Goal: Task Accomplishment & Management: Manage account settings

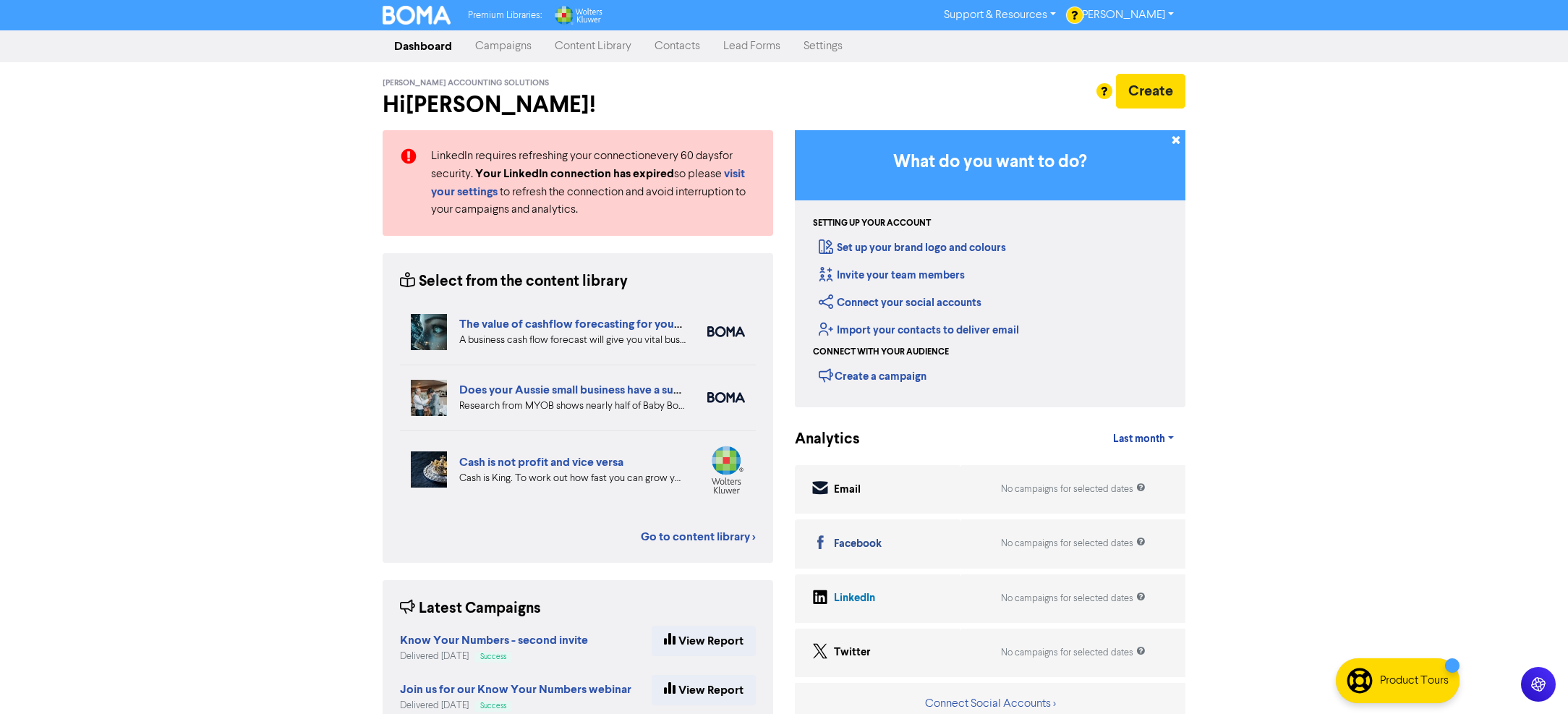
click at [1142, 11] on link "[PERSON_NAME]" at bounding box center [1127, 16] width 118 height 24
click at [678, 92] on h2 "Hi [PERSON_NAME] !" at bounding box center [578, 105] width 391 height 28
click at [842, 53] on link "Settings" at bounding box center [823, 45] width 62 height 29
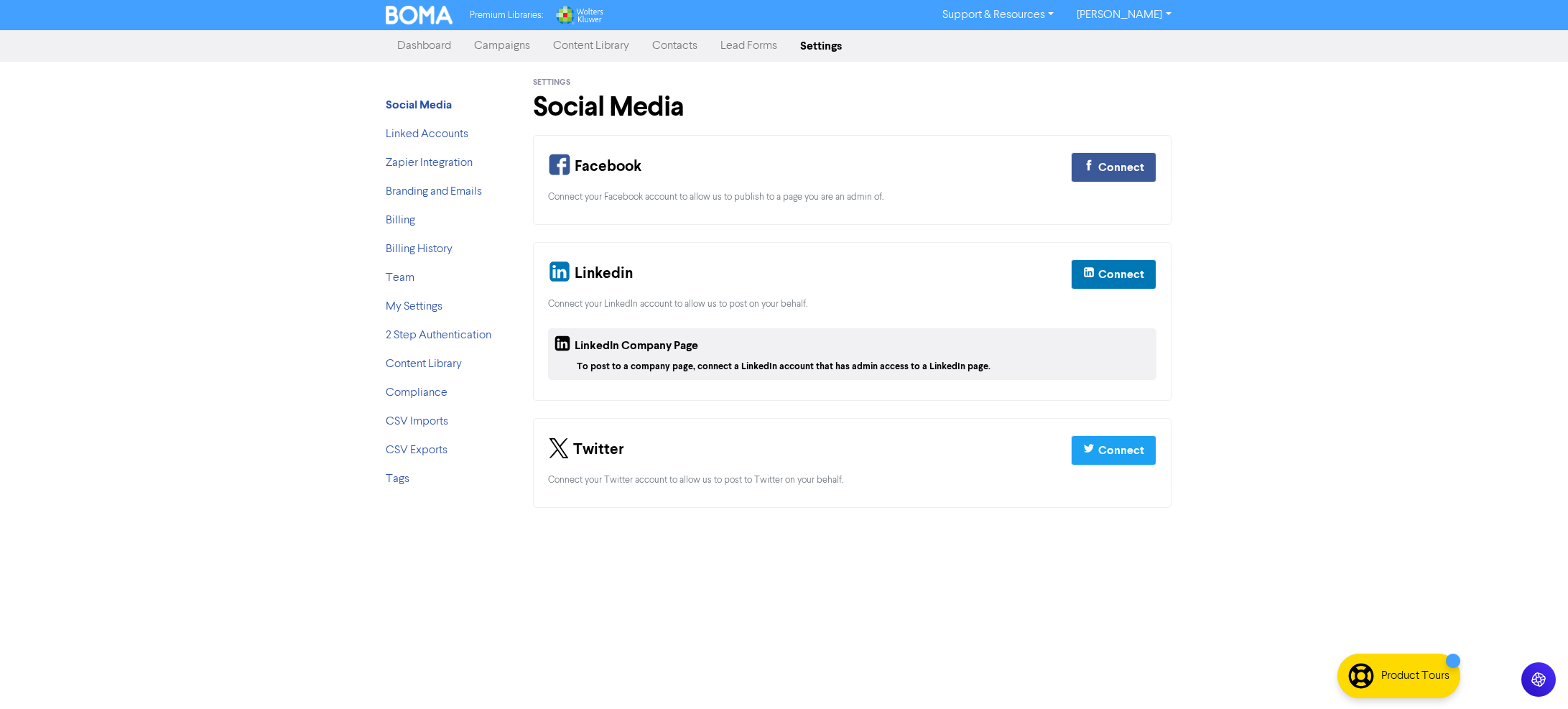
click at [381, 213] on div "Social Media Linked Accounts Zapier Integration Branding and Emails Billing Bil…" at bounding box center [444, 293] width 137 height 464
click at [395, 220] on link "Billing" at bounding box center [401, 221] width 29 height 12
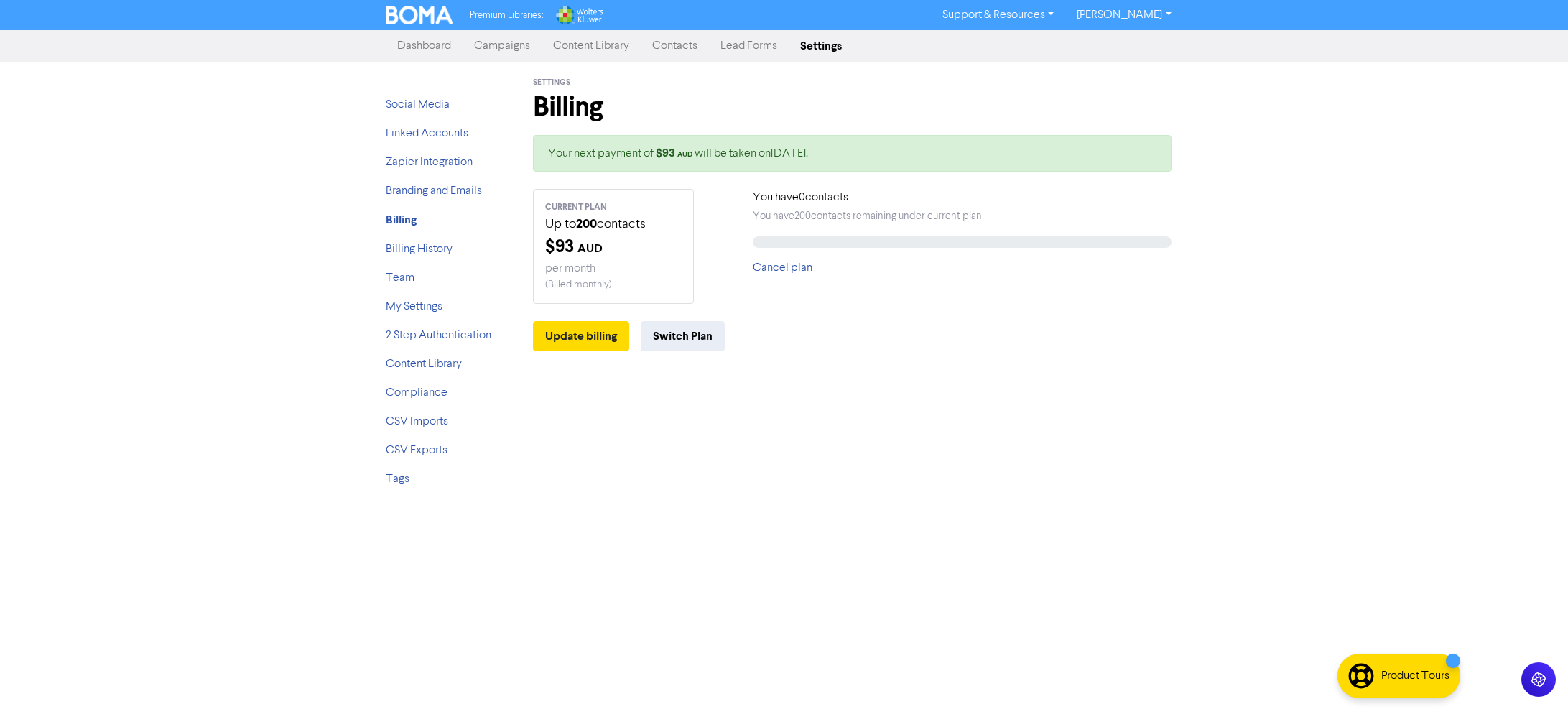
click at [643, 248] on div "$ 93 AUD" at bounding box center [614, 247] width 137 height 25
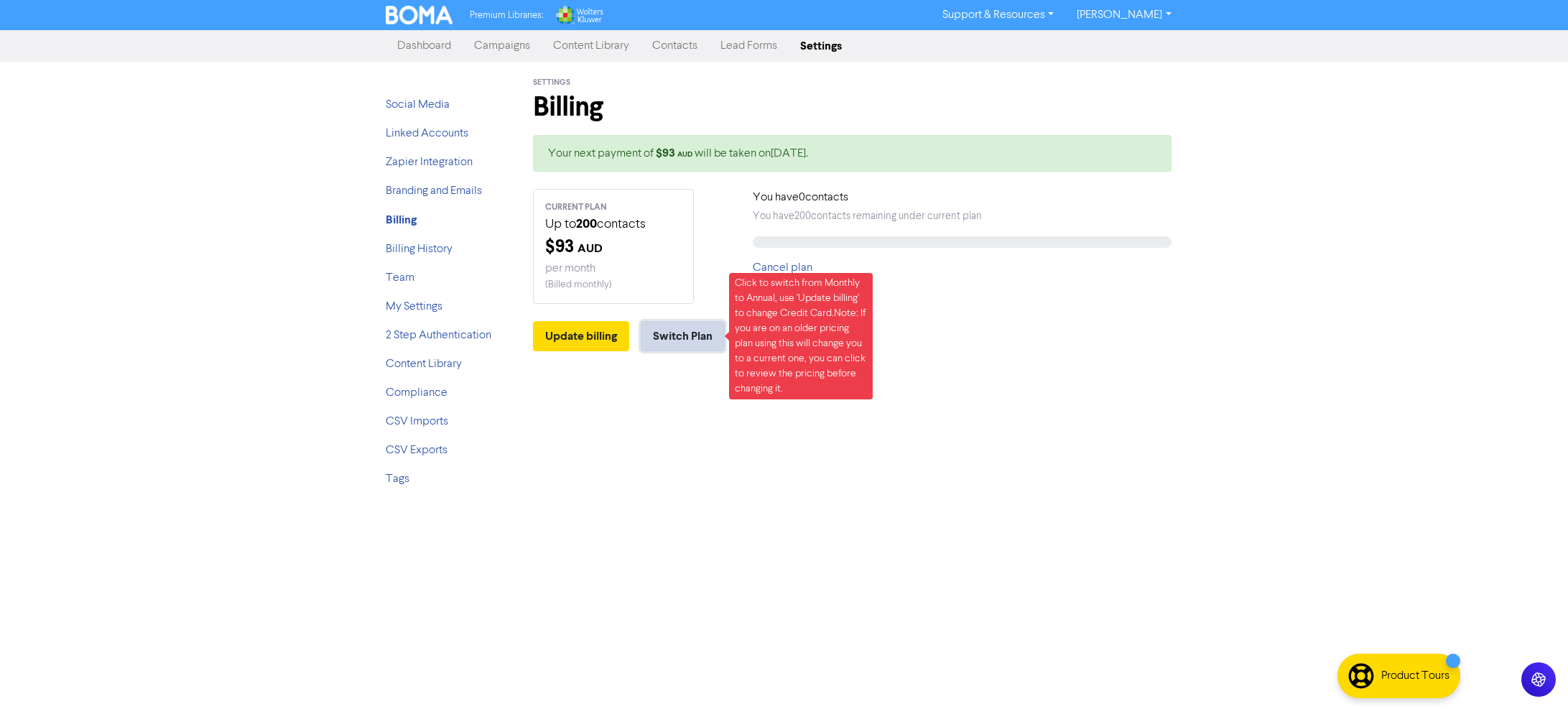
click at [678, 334] on button "Switch Plan" at bounding box center [683, 335] width 84 height 30
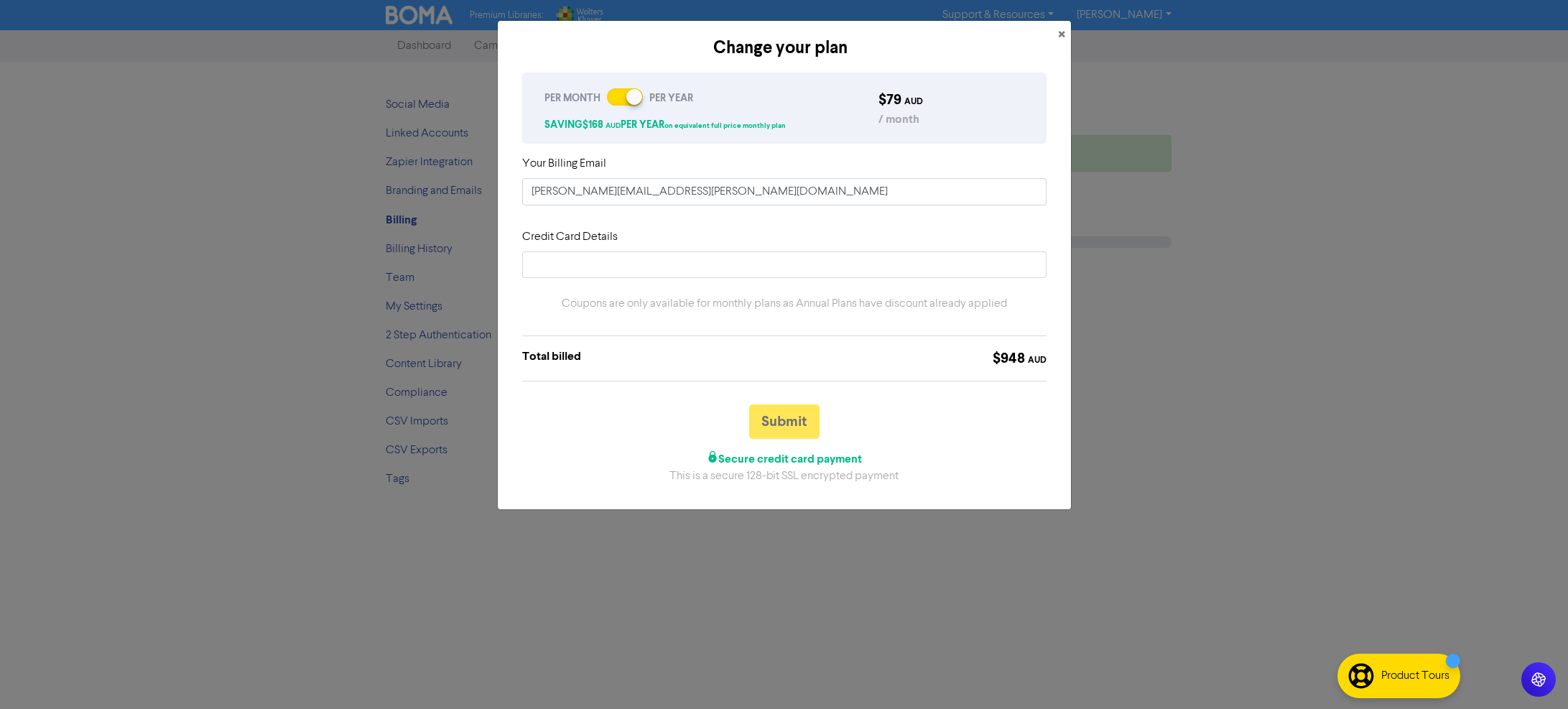
click at [636, 101] on div at bounding box center [634, 97] width 16 height 16
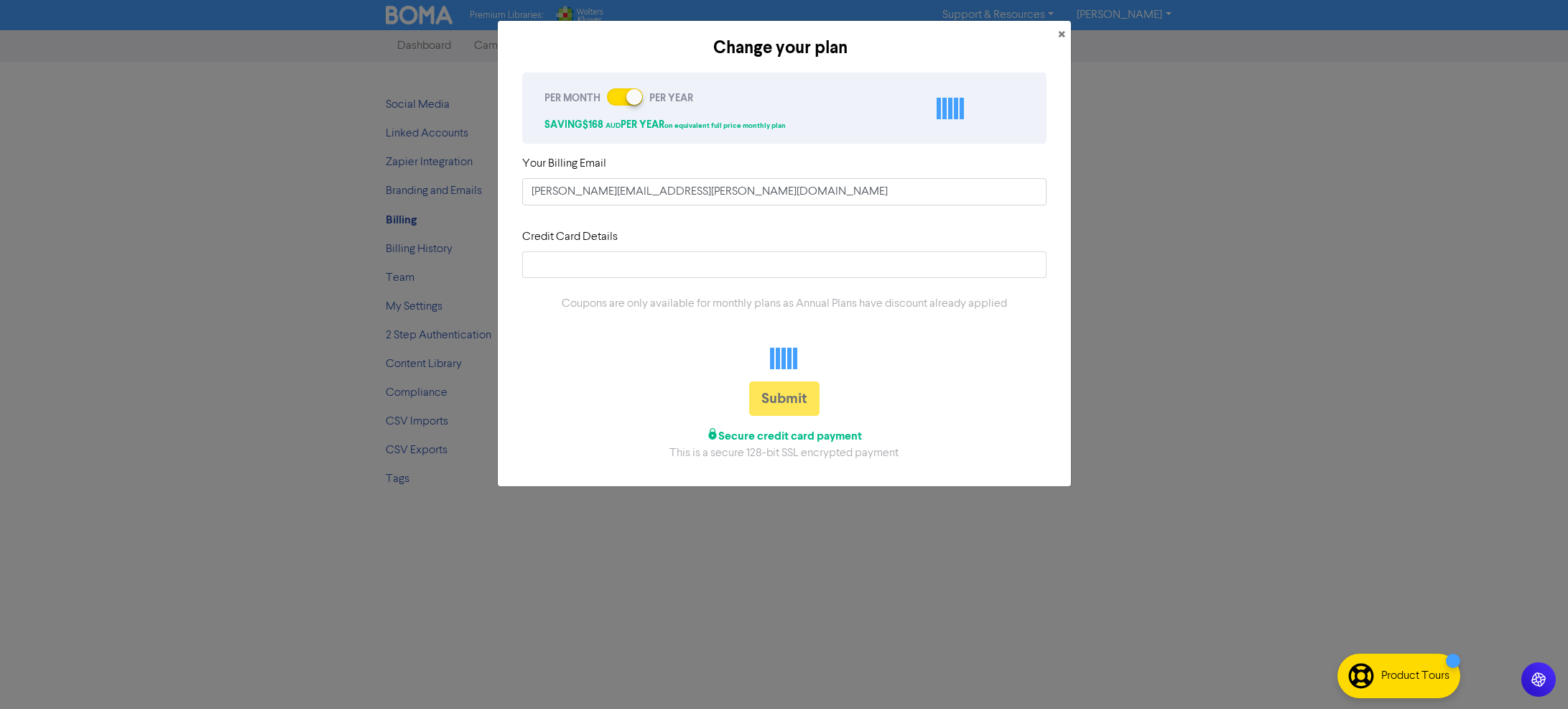
checkbox input "false"
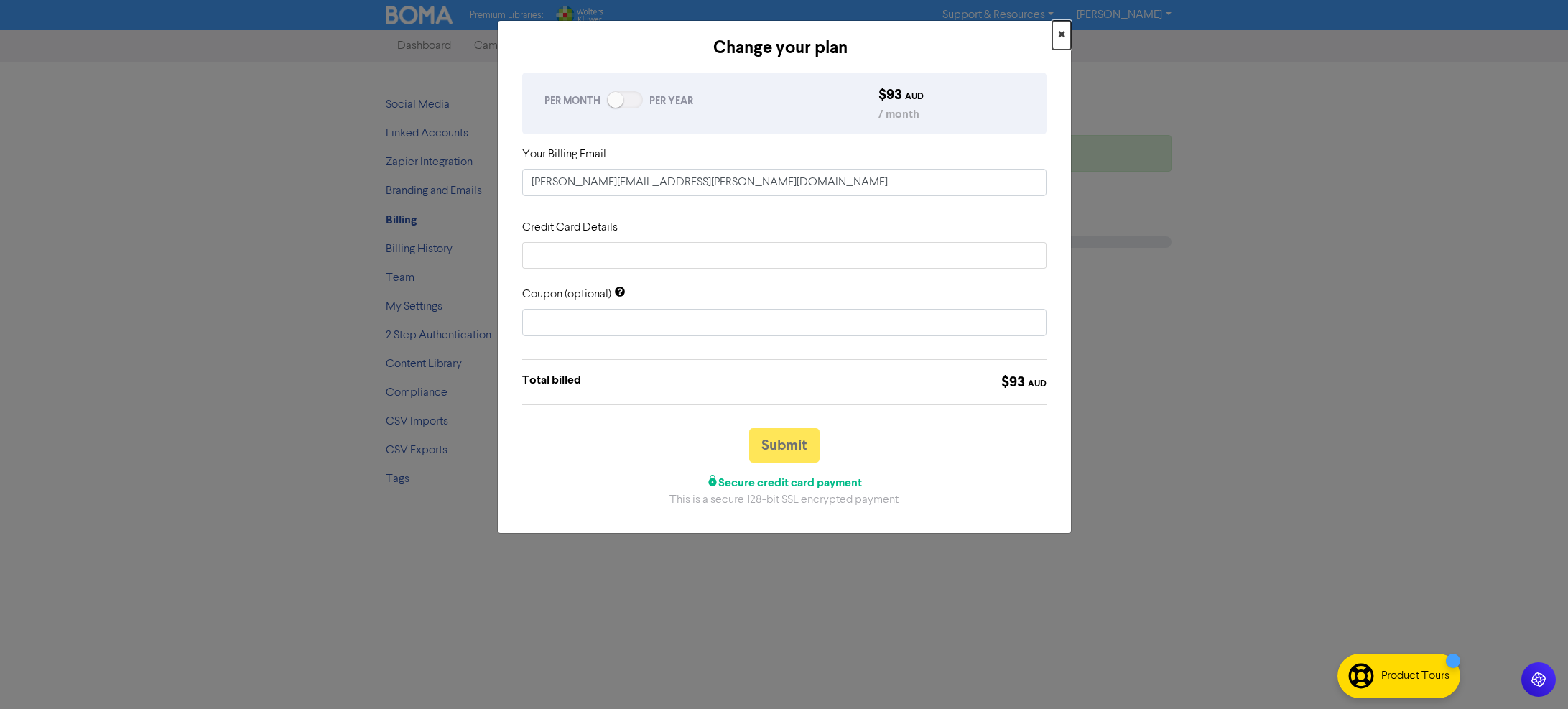
click at [1066, 33] on button "×" at bounding box center [1062, 34] width 19 height 28
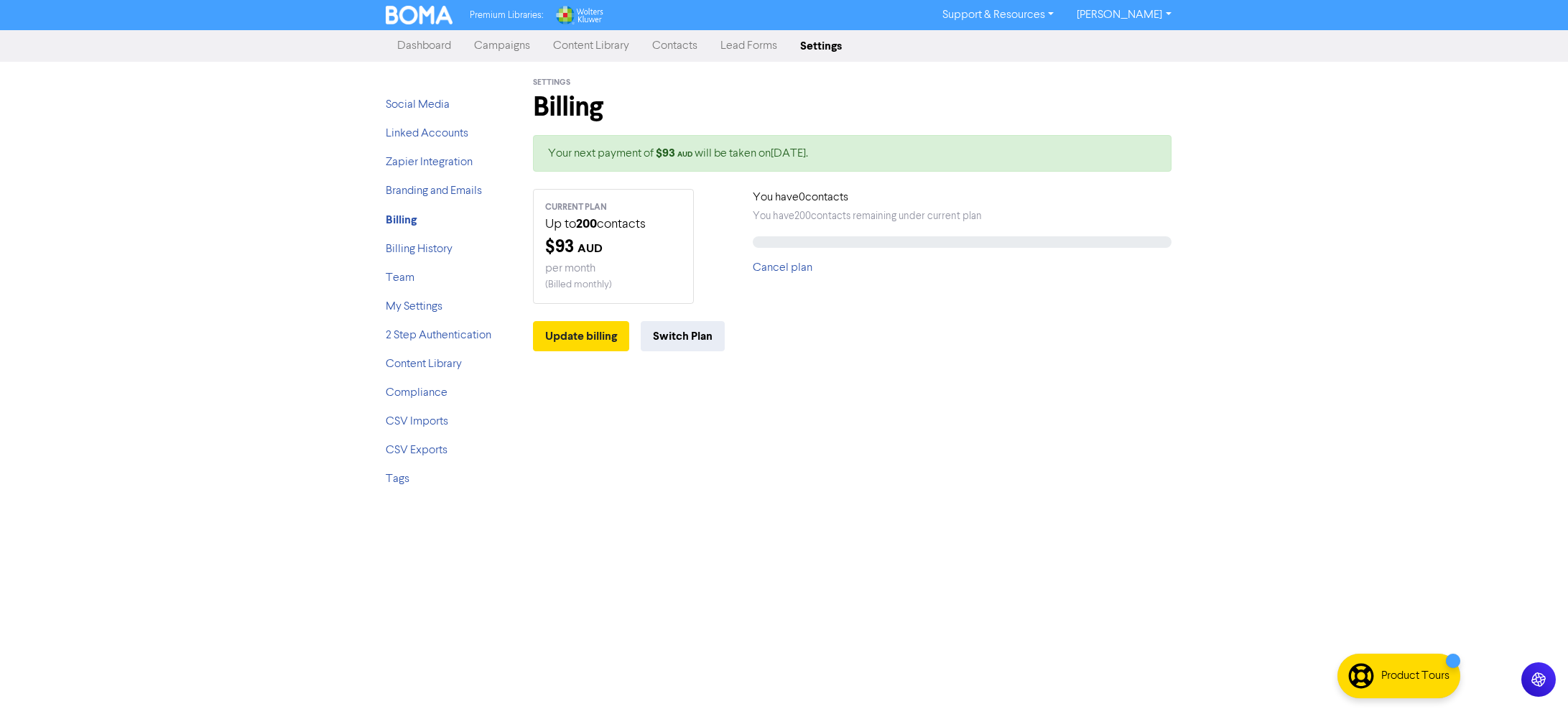
click at [1110, 565] on div "Premium Libraries: Support & Resources Video Tutorials FAQ & Guides Marketing E…" at bounding box center [784, 354] width 1568 height 709
click at [1167, 492] on div "Settings Billing Your next payment of $ 93 AUD will be taken on [DATE] . CURREN…" at bounding box center [852, 281] width 682 height 438
click at [1436, 682] on div "Product Tours" at bounding box center [1416, 677] width 68 height 18
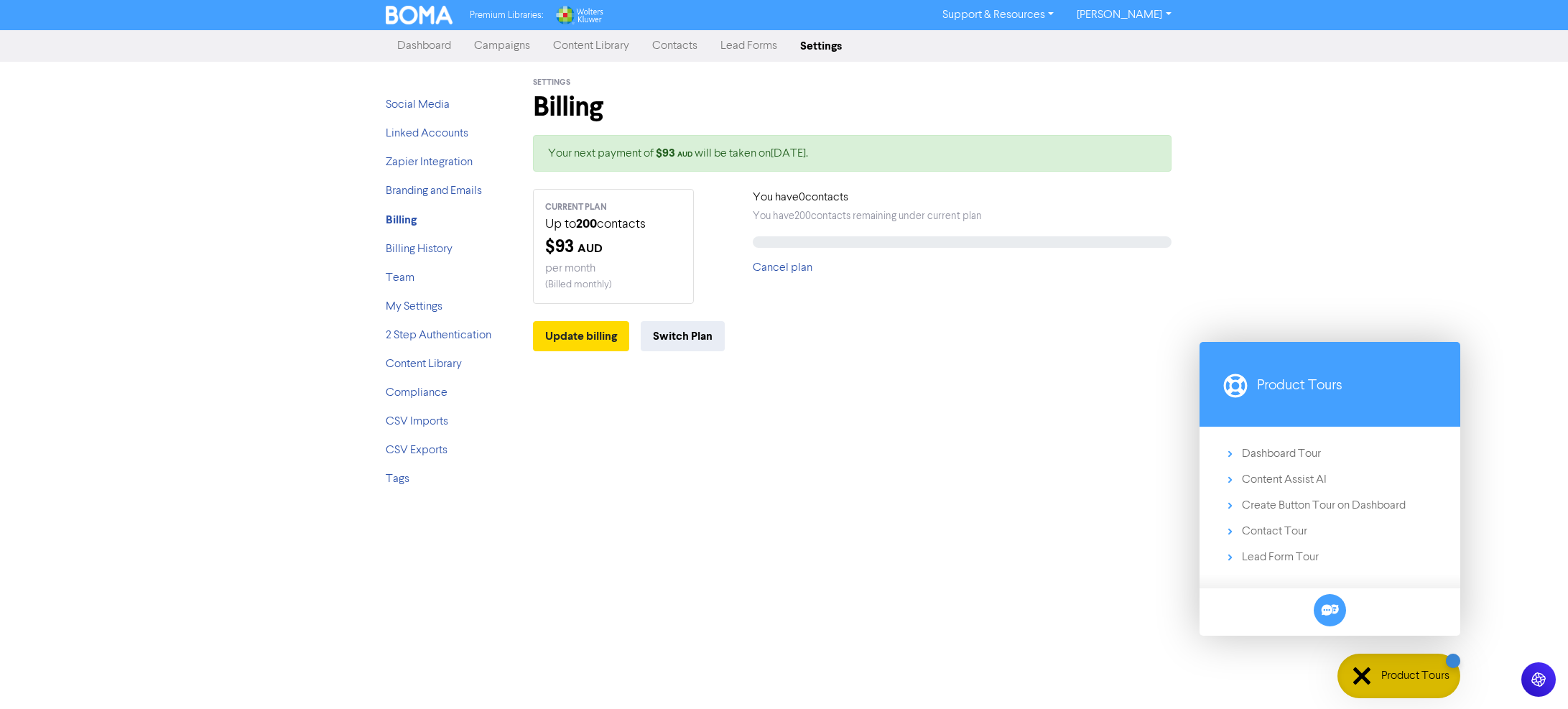
click at [1001, 383] on div "Settings Billing Your next payment of $ 93 AUD will be taken on [DATE] . CURREN…" at bounding box center [852, 281] width 682 height 438
click at [1331, 613] on icon at bounding box center [1329, 610] width 19 height 19
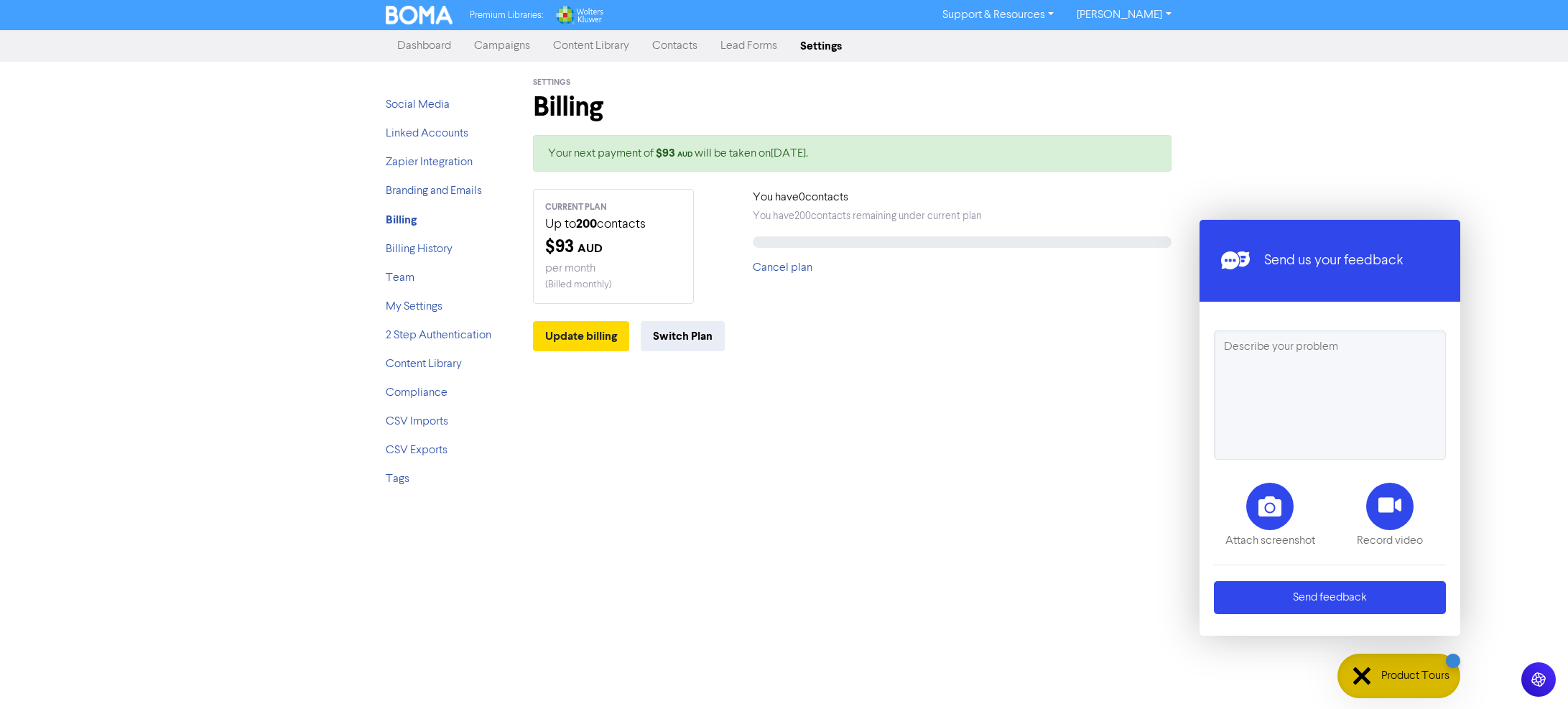
click at [1453, 347] on div at bounding box center [1329, 398] width 261 height 135
click at [1350, 278] on div "Send us your feedback" at bounding box center [1309, 261] width 190 height 43
